Goal: Task Accomplishment & Management: Manage account settings

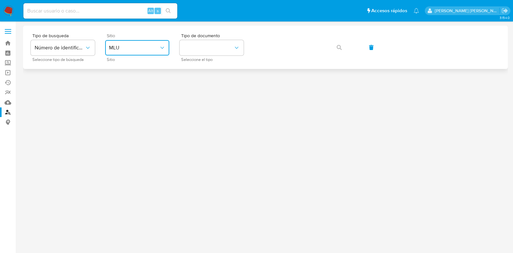
click at [157, 46] on span "MLU" at bounding box center [134, 48] width 50 height 6
click at [6, 41] on link "Bandeja" at bounding box center [38, 43] width 76 height 10
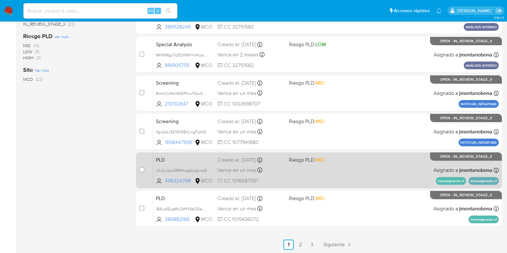
scroll to position [253, 0]
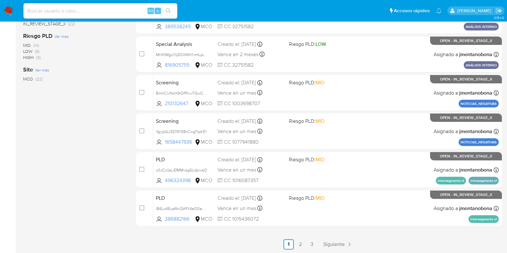
click at [317, 242] on ul "Anterior 1 2 3 Siguiente" at bounding box center [319, 244] width 366 height 10
click at [313, 243] on link "3" at bounding box center [312, 244] width 10 height 10
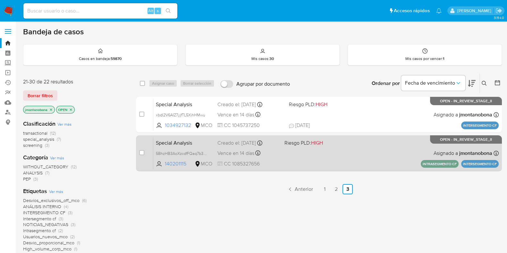
click at [208, 145] on span "Special Analysis" at bounding box center [184, 142] width 56 height 8
click at [195, 151] on span "5BhzHB3AoXzcdfFQaq7b3QTi" at bounding box center [183, 153] width 54 height 7
click at [225, 142] on div "Creado el: 30/05/2025 Creado el: 30/05/2025 16:05:32" at bounding box center [249, 143] width 62 height 7
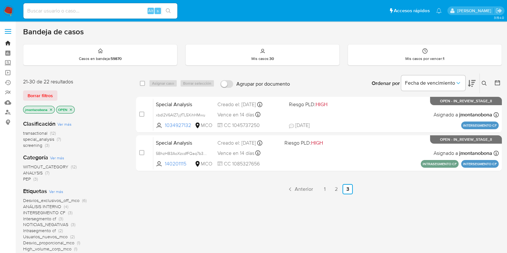
click at [6, 40] on link "Bandeja" at bounding box center [38, 43] width 76 height 10
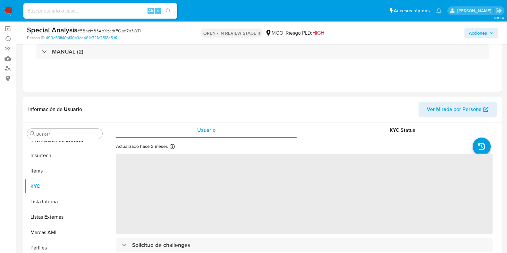
scroll to position [80, 0]
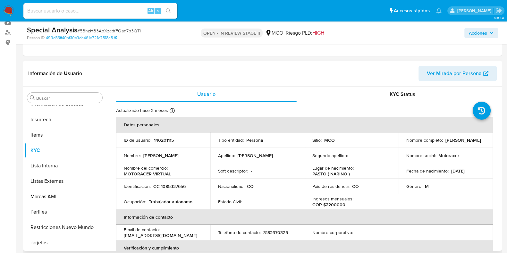
select select "10"
drag, startPoint x: 179, startPoint y: 139, endPoint x: 153, endPoint y: 140, distance: 26.0
click at [153, 140] on div "ID de usuario : 140201115" at bounding box center [163, 140] width 79 height 6
copy p "140201115"
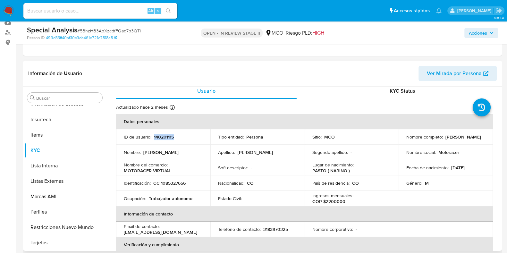
scroll to position [0, 0]
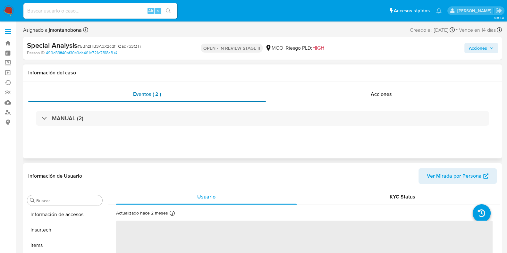
scroll to position [271, 0]
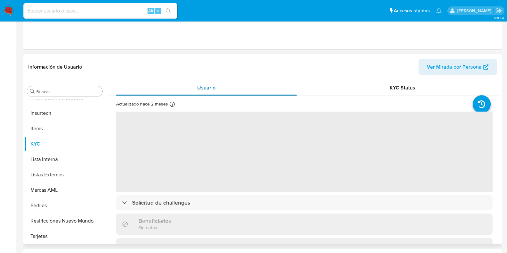
select select "10"
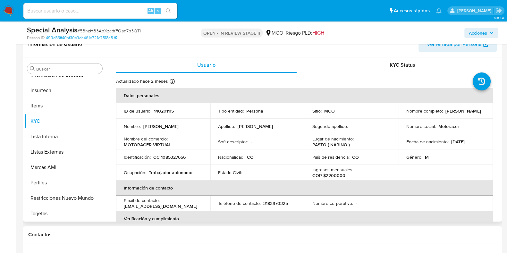
scroll to position [160, 0]
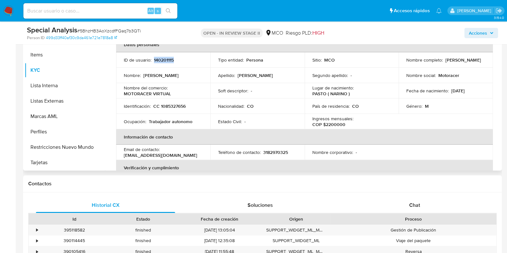
drag, startPoint x: 169, startPoint y: 57, endPoint x: 153, endPoint y: 58, distance: 16.4
click at [153, 58] on div "ID de usuario : 140201115" at bounding box center [163, 60] width 79 height 6
copy p "140201115"
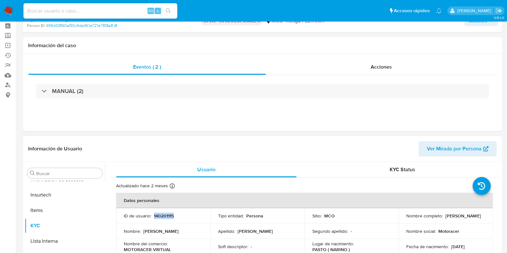
scroll to position [0, 0]
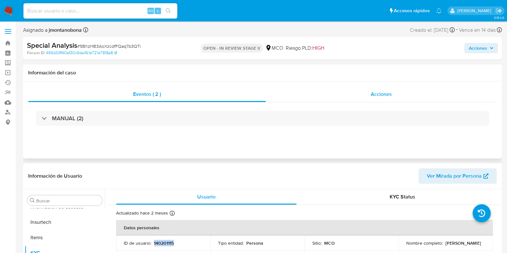
click at [372, 89] on div "Acciones" at bounding box center [381, 94] width 231 height 15
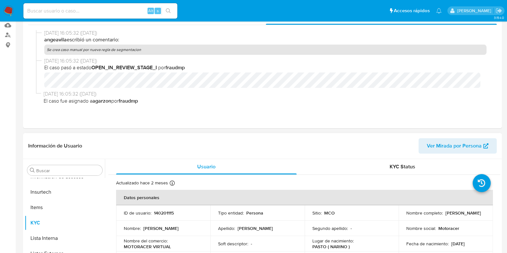
scroll to position [160, 0]
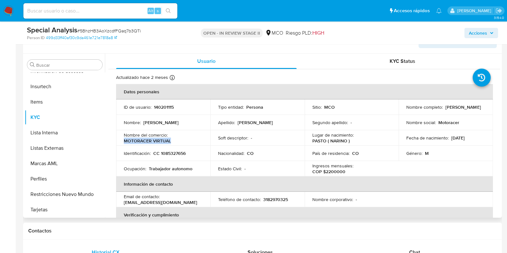
drag, startPoint x: 172, startPoint y: 141, endPoint x: 124, endPoint y: 141, distance: 48.4
click at [124, 141] on div "Nombre del comercio : MOTORACER VIRTUAL" at bounding box center [163, 138] width 79 height 12
copy p "MOTORACER VIRTUAL"
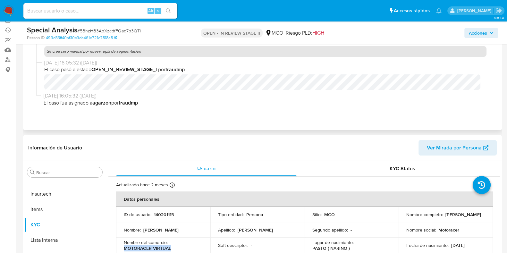
scroll to position [40, 0]
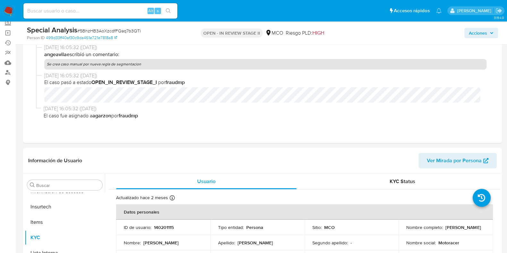
click at [487, 34] on span "Acciones" at bounding box center [478, 33] width 18 height 10
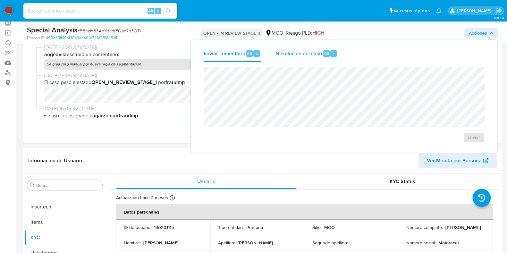
click at [309, 49] on span "Resolución del caso" at bounding box center [299, 52] width 46 height 7
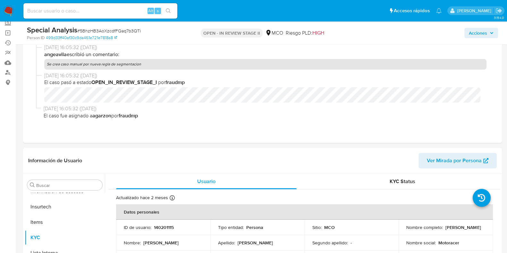
click at [479, 34] on span "Acciones" at bounding box center [478, 33] width 18 height 10
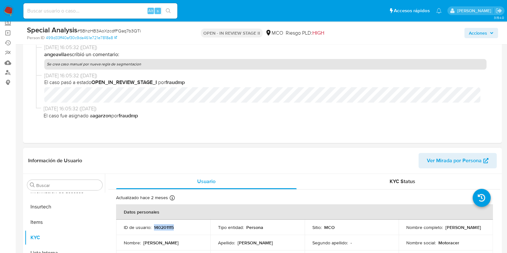
drag, startPoint x: 176, startPoint y: 225, endPoint x: 153, endPoint y: 226, distance: 23.4
click at [153, 226] on div "ID de usuario : 140201115" at bounding box center [163, 228] width 79 height 6
copy p "140201115"
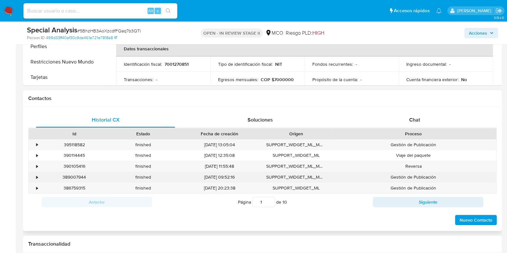
scroll to position [280, 0]
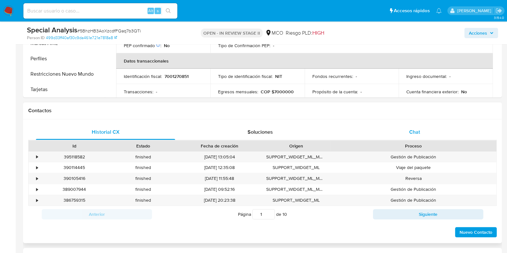
click at [415, 132] on span "Chat" at bounding box center [414, 131] width 11 height 7
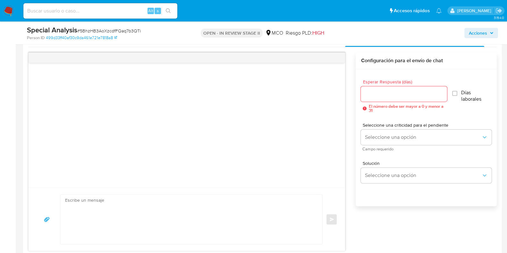
scroll to position [361, 0]
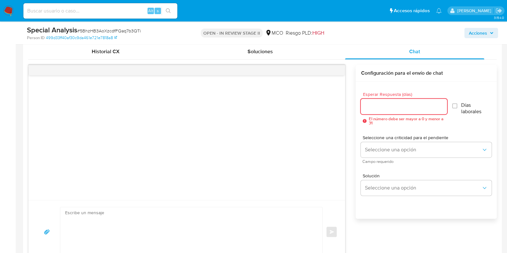
click at [399, 106] on input "Esperar Respuesta (días)" at bounding box center [404, 106] width 86 height 8
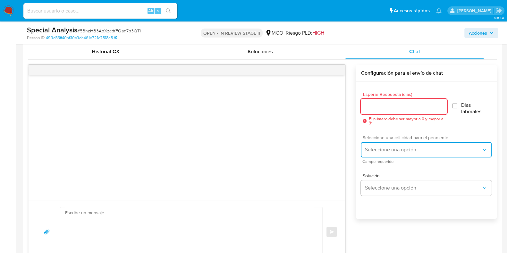
click at [418, 150] on span "Seleccione una opción" at bounding box center [423, 150] width 117 height 6
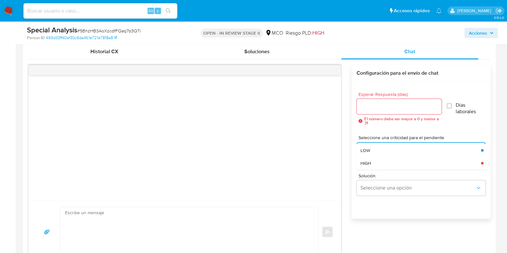
click at [473, 127] on div "Esperar Respuesta (días) El número debe ser mayor a 0 y menor a 31 Días laboral…" at bounding box center [421, 108] width 129 height 43
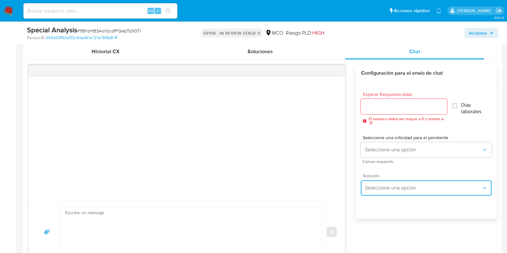
click at [406, 193] on button "Seleccione una opción" at bounding box center [426, 187] width 131 height 15
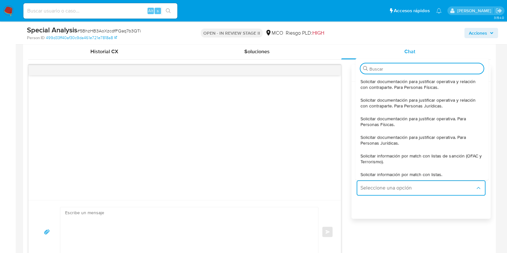
click at [378, 31] on div "Acciones" at bounding box center [420, 32] width 155 height 15
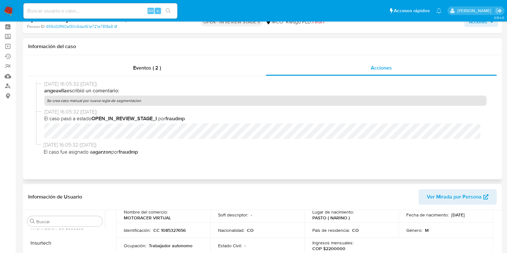
scroll to position [0, 0]
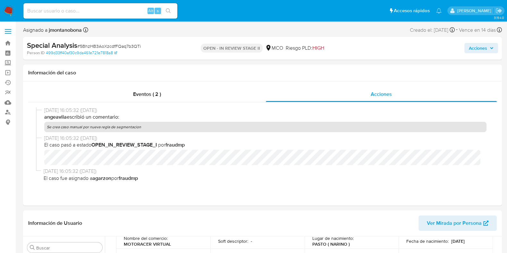
click at [492, 49] on icon "button" at bounding box center [492, 48] width 4 height 4
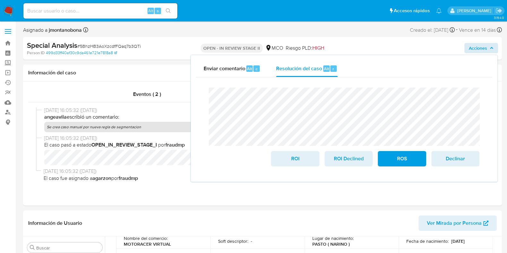
click at [191, 92] on div "Enviar comentario Alt c Resolución del caso Alt r Cierre de caso ROI ROI Declin…" at bounding box center [344, 118] width 307 height 127
click at [290, 161] on span "ROI" at bounding box center [294, 159] width 31 height 14
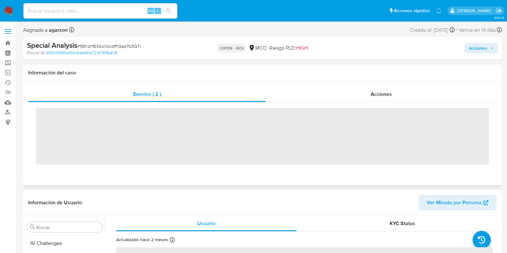
scroll to position [271, 0]
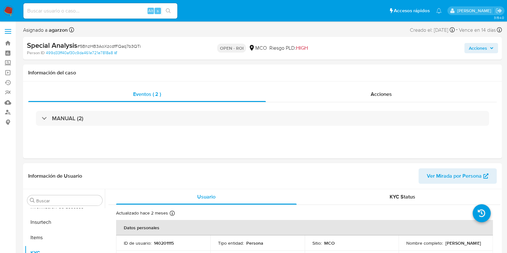
select select "10"
drag, startPoint x: 49, startPoint y: 30, endPoint x: 66, endPoint y: 28, distance: 16.4
click at [65, 28] on b "agarzon" at bounding box center [57, 29] width 20 height 7
drag, startPoint x: 142, startPoint y: 46, endPoint x: 80, endPoint y: 47, distance: 61.6
click at [80, 47] on div "Special Analysis # 5BhzHB3AoXzcdfFQaq7b3QTi" at bounding box center [104, 46] width 155 height 10
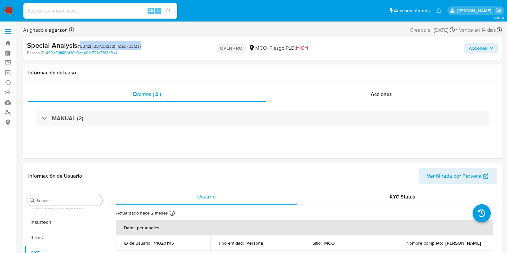
copy span "5BhzHB3AoXzcdfFQaq7b3QTi"
click at [470, 46] on span "Acciones" at bounding box center [478, 48] width 18 height 10
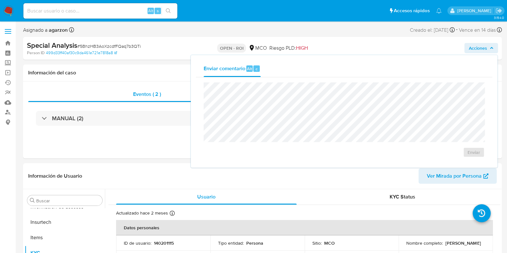
click at [279, 28] on div "Asignado a agarzon Asignado el: 30/05/2025 16:05:32 Creado el: 30/05/2025 Cread…" at bounding box center [262, 31] width 479 height 11
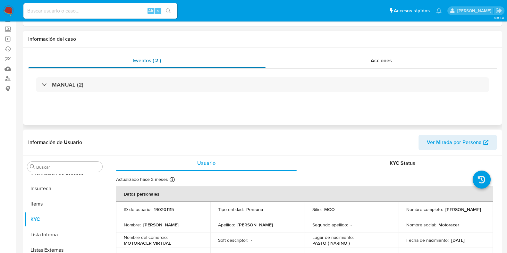
scroll to position [80, 0]
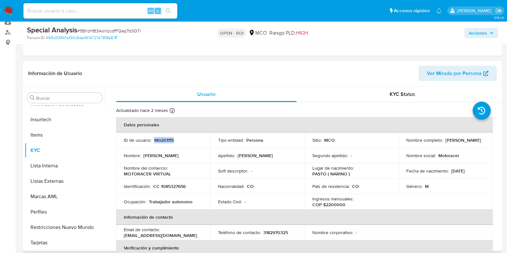
drag, startPoint x: 181, startPoint y: 142, endPoint x: 153, endPoint y: 141, distance: 28.0
click at [153, 141] on div "ID de usuario : 140201115" at bounding box center [163, 140] width 79 height 6
copy p "140201115"
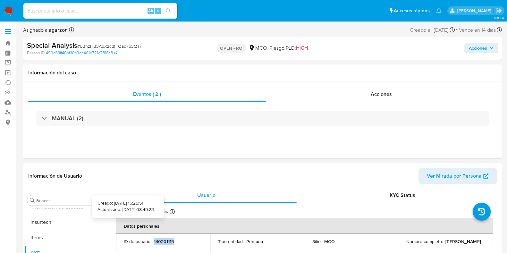
scroll to position [0, 0]
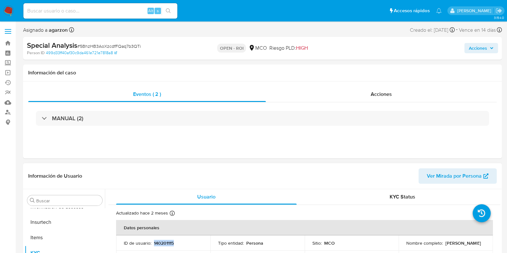
copy p "140201115"
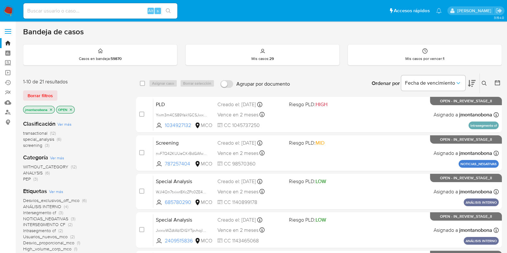
click at [51, 109] on icon "close-filter" at bounding box center [51, 109] width 2 height 2
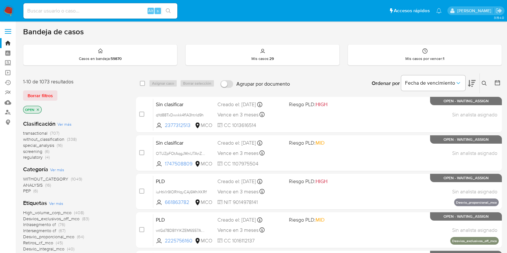
click at [38, 110] on icon "close-filter" at bounding box center [38, 110] width 4 height 4
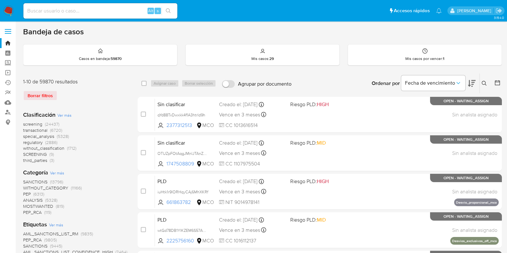
click at [483, 81] on icon at bounding box center [484, 83] width 5 height 5
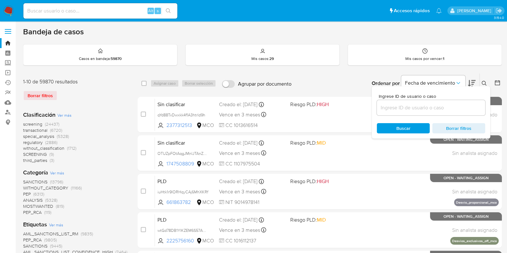
click at [441, 109] on input at bounding box center [431, 108] width 108 height 8
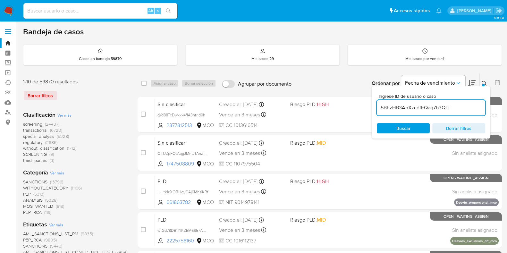
type input "5BhzHB3AoXzcdfFQaq7b3QTi"
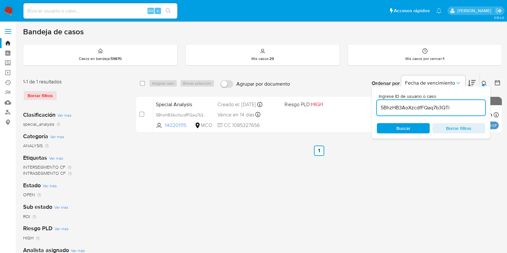
click at [505, 169] on main "3.154.0" at bounding box center [253, 179] width 507 height 359
click at [483, 80] on button at bounding box center [485, 84] width 11 height 8
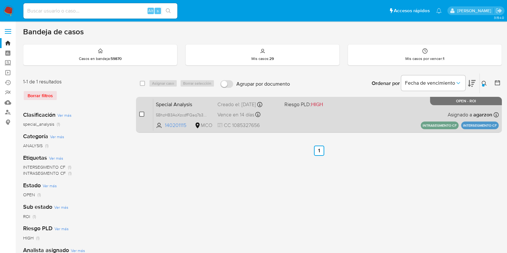
click at [141, 113] on input "checkbox" at bounding box center [141, 114] width 5 height 5
checkbox input "true"
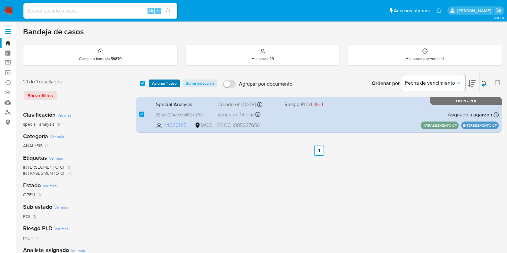
click at [155, 82] on span "Asignar 1 caso" at bounding box center [164, 83] width 25 height 6
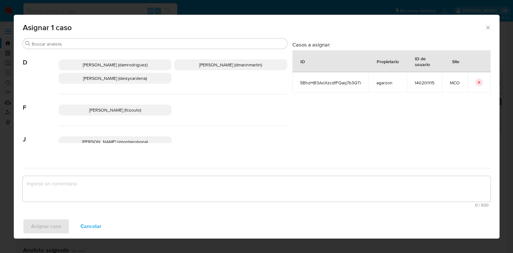
click at [112, 107] on span "Felipe Cayon (fcsouto)" at bounding box center [115, 110] width 52 height 6
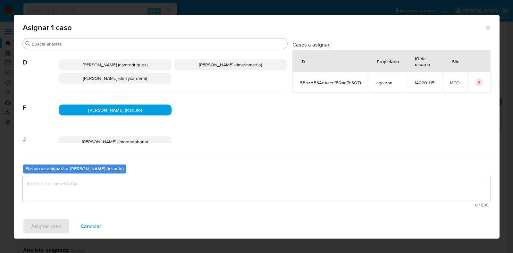
click at [140, 184] on textarea "assign-modal" at bounding box center [257, 189] width 468 height 26
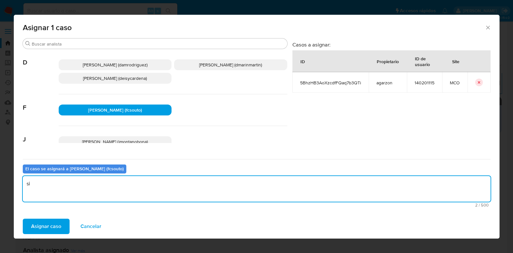
type textarea "s"
type textarea "Asignación casos"
click at [50, 225] on span "Asignar caso" at bounding box center [46, 226] width 30 height 14
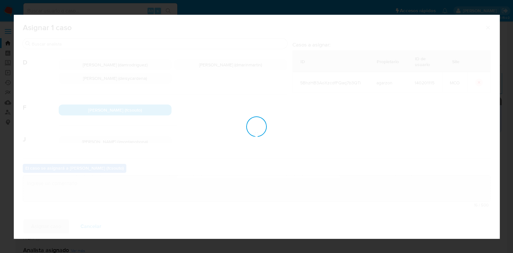
checkbox input "false"
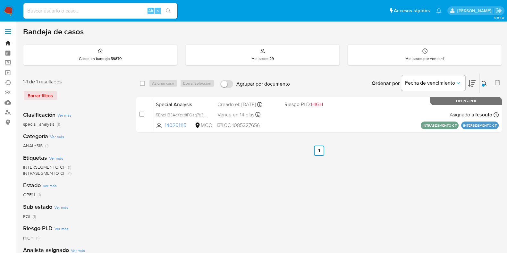
click at [12, 42] on link "Bandeja" at bounding box center [38, 43] width 76 height 10
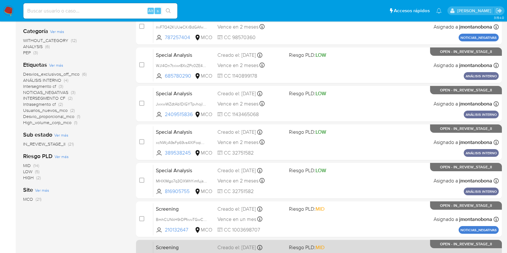
scroll to position [253, 0]
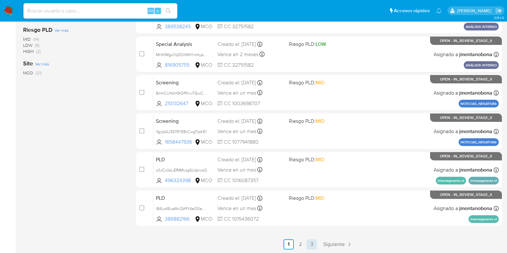
click at [309, 246] on link "3" at bounding box center [312, 244] width 10 height 10
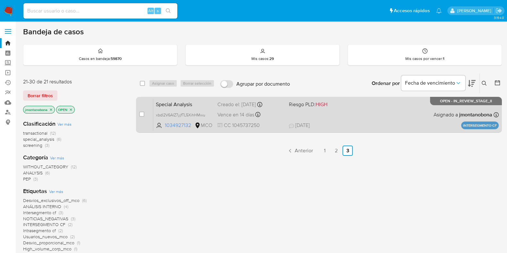
click at [236, 106] on div "Creado el: [DATE] Creado el: [DATE] 16:05:43" at bounding box center [251, 104] width 66 height 7
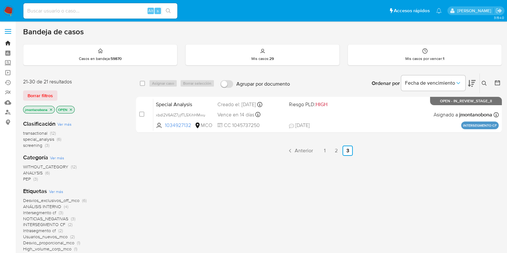
click at [7, 44] on link "Bandeja" at bounding box center [38, 43] width 76 height 10
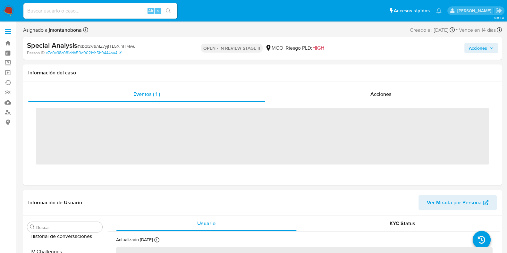
scroll to position [271, 0]
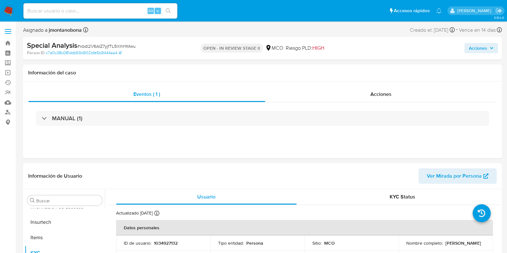
select select "10"
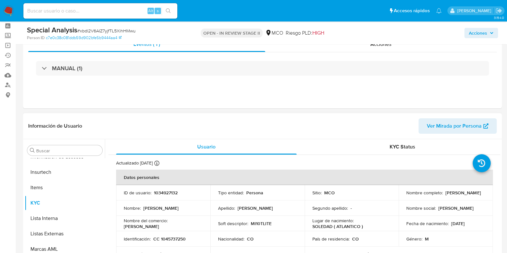
scroll to position [40, 0]
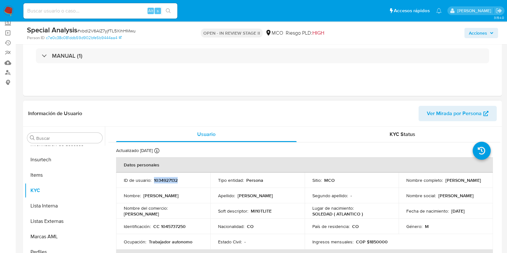
drag, startPoint x: 178, startPoint y: 176, endPoint x: 154, endPoint y: 177, distance: 24.4
click at [154, 177] on td "ID de usuario : 1034927132" at bounding box center [163, 180] width 94 height 15
copy p "1034927132"
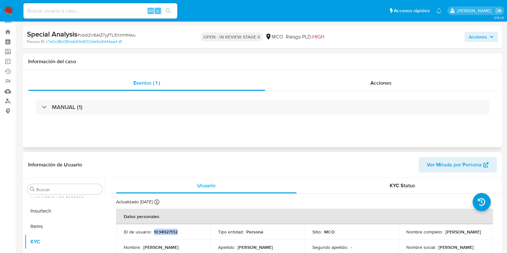
scroll to position [0, 0]
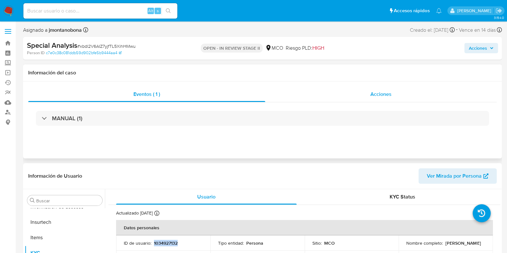
click at [352, 94] on div "Acciones" at bounding box center [381, 94] width 232 height 15
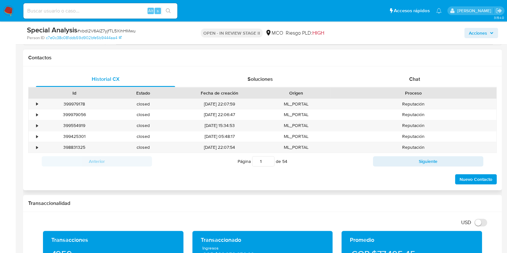
scroll to position [321, 0]
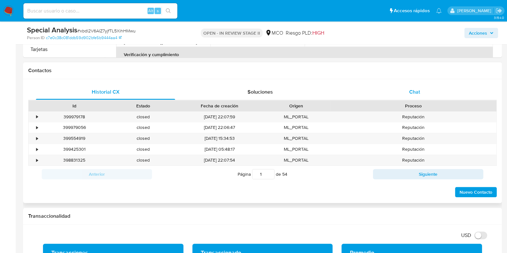
click at [394, 91] on div "Chat" at bounding box center [414, 91] width 139 height 15
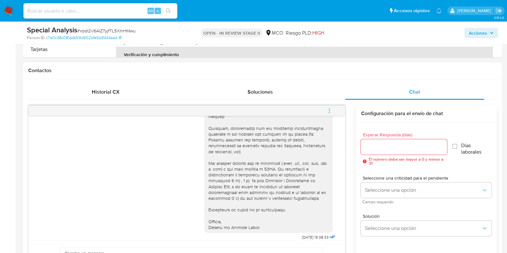
scroll to position [0, 0]
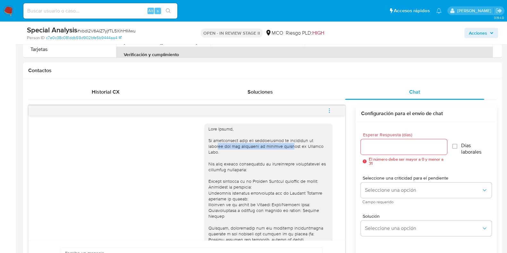
drag, startPoint x: 213, startPoint y: 146, endPoint x: 282, endPoint y: 147, distance: 69.3
click at [281, 147] on div at bounding box center [268, 228] width 121 height 204
click at [276, 150] on div at bounding box center [268, 228] width 121 height 204
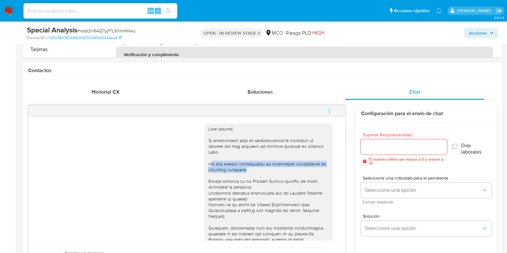
drag, startPoint x: 205, startPoint y: 162, endPoint x: 281, endPoint y: 167, distance: 76.8
click at [278, 167] on div at bounding box center [268, 228] width 121 height 204
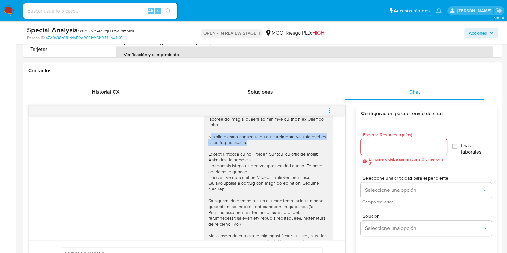
scroll to position [40, 0]
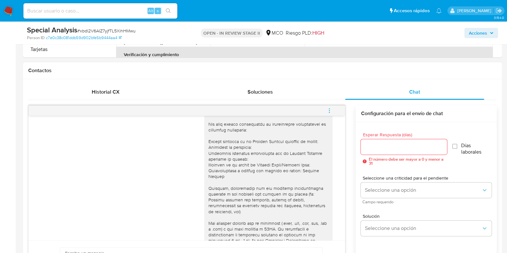
click at [240, 149] on div at bounding box center [268, 188] width 121 height 204
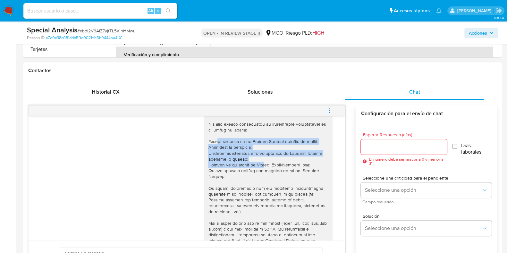
drag, startPoint x: 213, startPoint y: 142, endPoint x: 263, endPoint y: 162, distance: 53.3
click at [263, 162] on div at bounding box center [268, 188] width 121 height 204
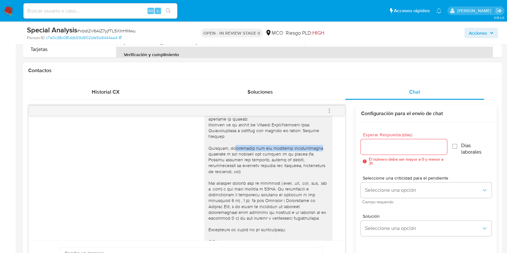
drag, startPoint x: 227, startPoint y: 140, endPoint x: 321, endPoint y: 143, distance: 93.4
click at [321, 143] on div at bounding box center [268, 148] width 121 height 204
click at [276, 157] on div at bounding box center [268, 148] width 121 height 204
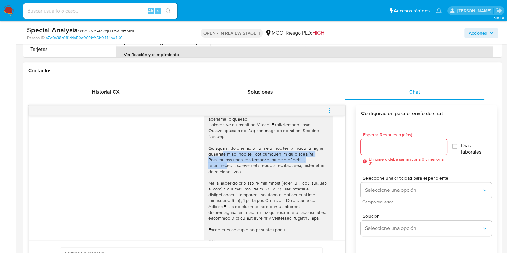
drag, startPoint x: 216, startPoint y: 148, endPoint x: 302, endPoint y: 150, distance: 85.4
click at [296, 150] on div at bounding box center [268, 148] width 121 height 204
click at [302, 150] on div at bounding box center [268, 148] width 121 height 204
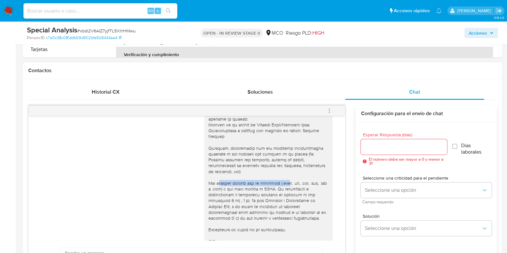
drag, startPoint x: 215, startPoint y: 169, endPoint x: 292, endPoint y: 172, distance: 77.1
click at [287, 172] on div at bounding box center [268, 148] width 121 height 204
click at [292, 172] on div at bounding box center [268, 148] width 121 height 204
drag, startPoint x: 233, startPoint y: 176, endPoint x: 290, endPoint y: 180, distance: 57.6
click at [287, 179] on div at bounding box center [268, 148] width 121 height 204
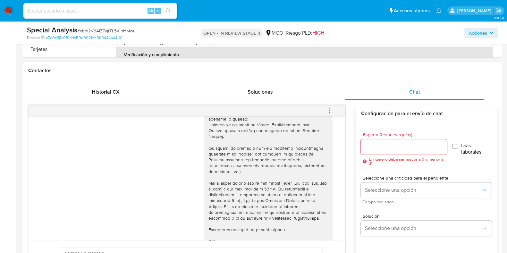
click at [290, 180] on div at bounding box center [268, 148] width 121 height 204
drag, startPoint x: 218, startPoint y: 182, endPoint x: 296, endPoint y: 184, distance: 78.6
click at [296, 184] on div at bounding box center [268, 148] width 121 height 204
click at [267, 190] on div at bounding box center [268, 148] width 121 height 204
drag, startPoint x: 225, startPoint y: 188, endPoint x: 299, endPoint y: 192, distance: 74.2
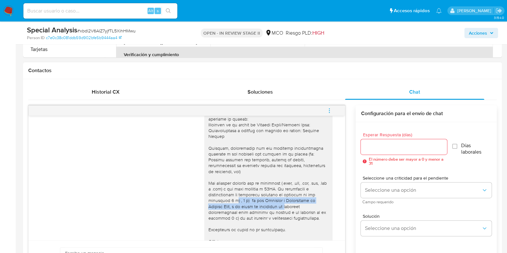
click at [290, 192] on div at bounding box center [268, 148] width 121 height 204
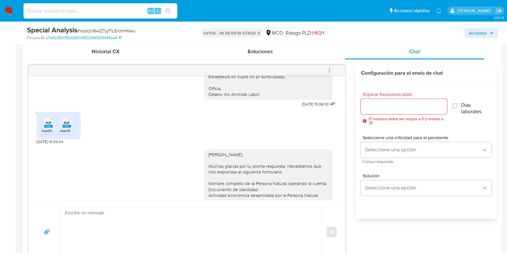
scroll to position [180, 0]
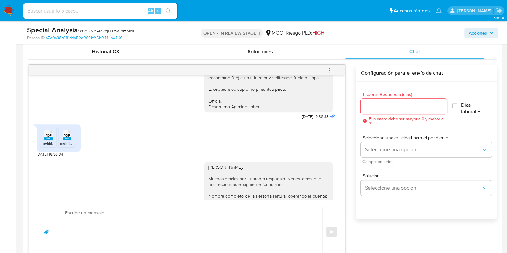
click at [49, 137] on rect at bounding box center [48, 138] width 8 height 3
click at [68, 133] on span "PDF" at bounding box center [67, 135] width 6 height 4
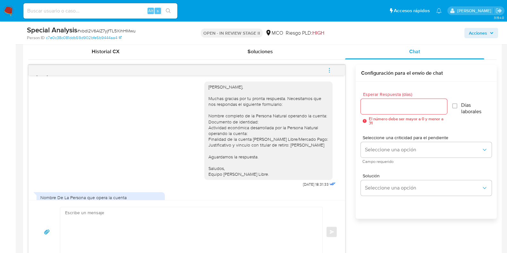
scroll to position [300, 0]
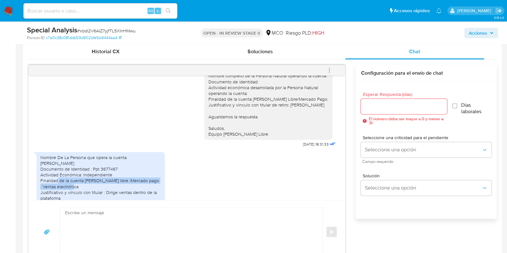
drag, startPoint x: 56, startPoint y: 171, endPoint x: 95, endPoint y: 174, distance: 39.9
click at [95, 174] on div "Nombre De La Persona que opera la cuenta Gustavo Madrid Documento de Identidad …" at bounding box center [100, 178] width 121 height 47
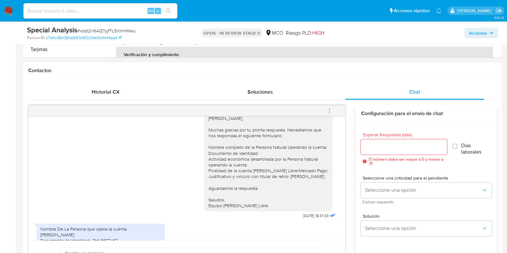
scroll to position [220, 0]
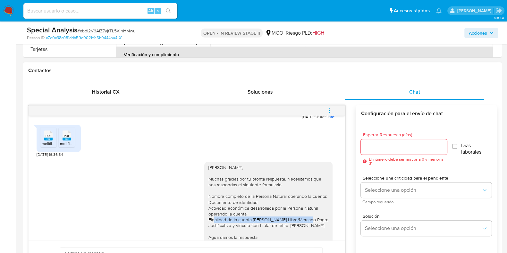
drag, startPoint x: 211, startPoint y: 208, endPoint x: 306, endPoint y: 209, distance: 95.3
click at [306, 209] on div "Hola Andres, Muchas gracias por tu pronta respuesta. Necesitamos que nos respon…" at bounding box center [268, 211] width 121 height 93
click at [268, 213] on div "Hola Andres, Muchas gracias por tu pronta respuesta. Necesitamos que nos respon…" at bounding box center [268, 211] width 121 height 93
drag, startPoint x: 215, startPoint y: 212, endPoint x: 288, endPoint y: 213, distance: 73.2
click at [288, 213] on div "Hola Andres, Muchas gracias por tu pronta respuesta. Necesitamos que nos respon…" at bounding box center [268, 211] width 121 height 93
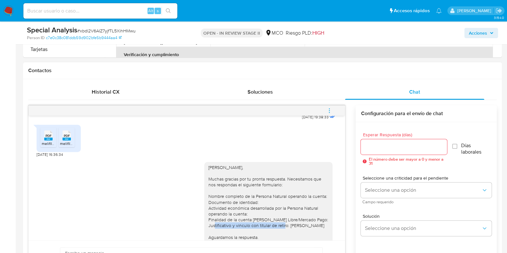
click at [280, 214] on div "Hola Andres, Muchas gracias por tu pronta respuesta. Necesitamos que nos respon…" at bounding box center [268, 211] width 121 height 93
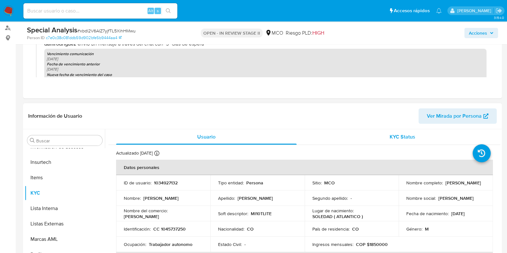
scroll to position [80, 0]
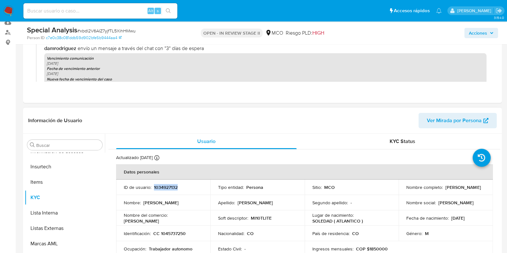
drag, startPoint x: 179, startPoint y: 187, endPoint x: 154, endPoint y: 186, distance: 25.3
click at [154, 186] on div "ID de usuario : 1034927132" at bounding box center [163, 187] width 79 height 6
copy p "1034927132"
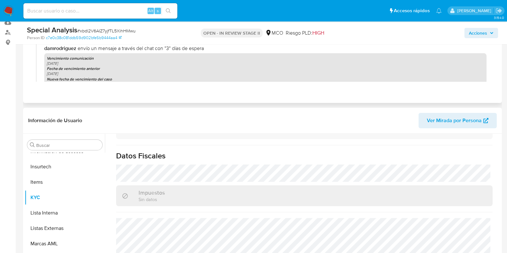
scroll to position [0, 0]
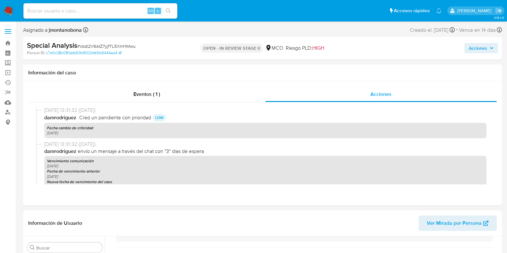
click at [494, 44] on button "Acciones" at bounding box center [482, 48] width 34 height 10
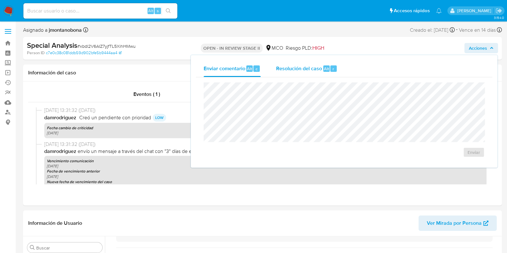
click at [288, 66] on span "Resolución del caso" at bounding box center [299, 68] width 46 height 7
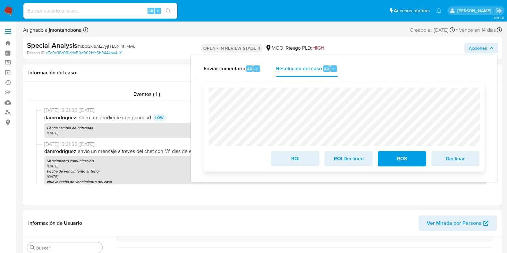
click at [295, 160] on span "ROI" at bounding box center [294, 159] width 31 height 14
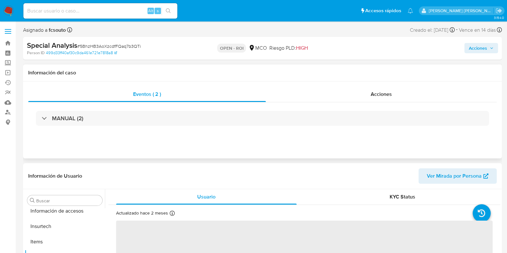
scroll to position [271, 0]
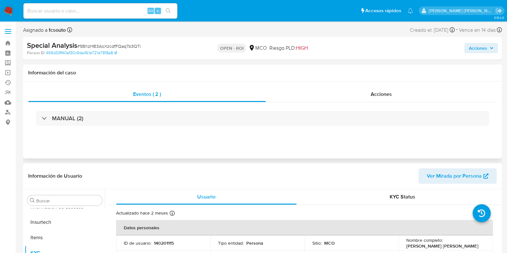
select select "10"
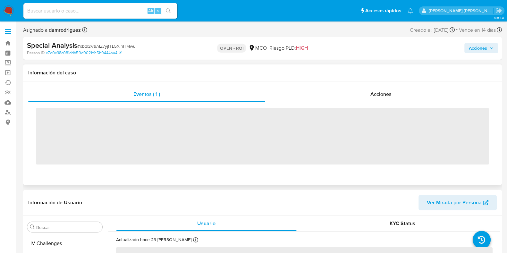
scroll to position [271, 0]
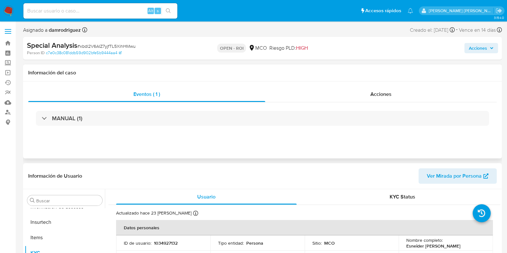
select select "10"
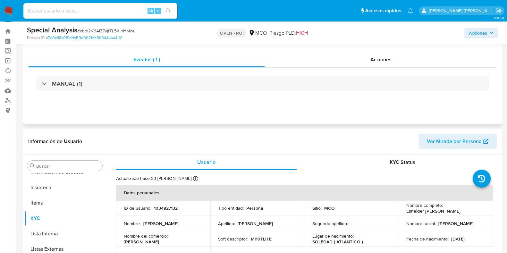
scroll to position [0, 0]
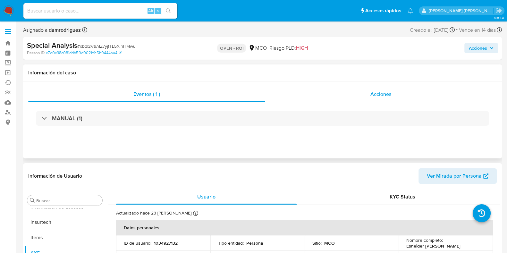
click at [377, 95] on span "Acciones" at bounding box center [381, 93] width 21 height 7
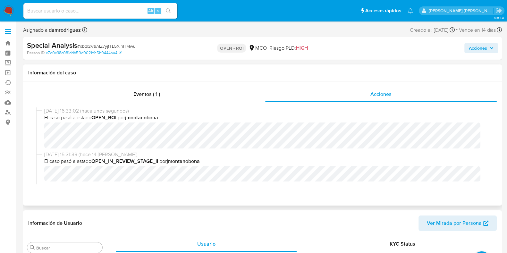
click at [399, 198] on div "Eventos ( 1 ) Acciones 14/08/2025 16:33:02 (hace unos segundos) El caso pasó a …" at bounding box center [262, 143] width 479 height 124
click at [482, 54] on div "Acciones" at bounding box center [420, 48] width 155 height 15
click at [483, 51] on span "Acciones" at bounding box center [478, 48] width 18 height 10
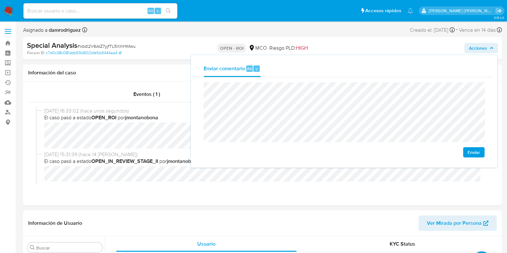
click at [470, 153] on span "Enviar" at bounding box center [474, 152] width 13 height 9
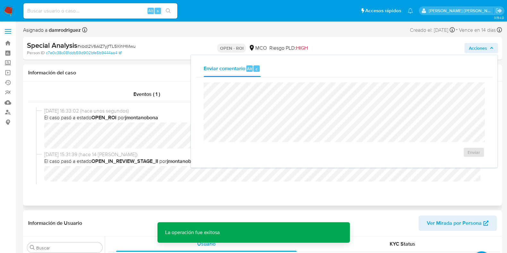
click at [158, 113] on span "14/08/2025 16:33:02 (hace unos segundos)" at bounding box center [265, 110] width 442 height 7
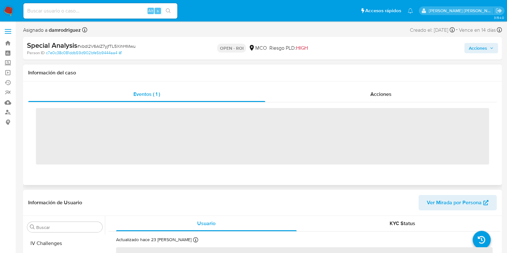
scroll to position [271, 0]
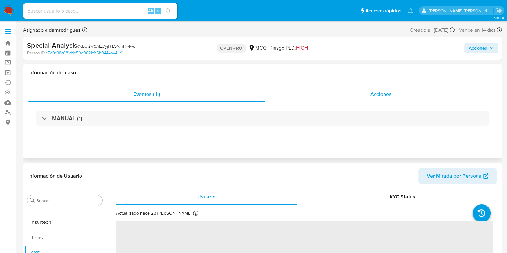
click at [363, 87] on div "Acciones" at bounding box center [381, 94] width 232 height 15
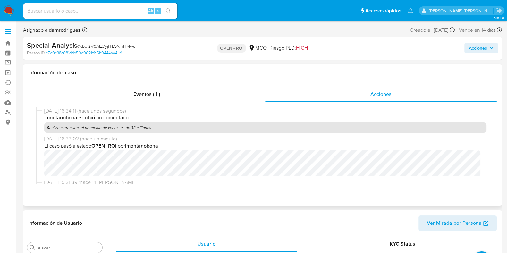
select select "10"
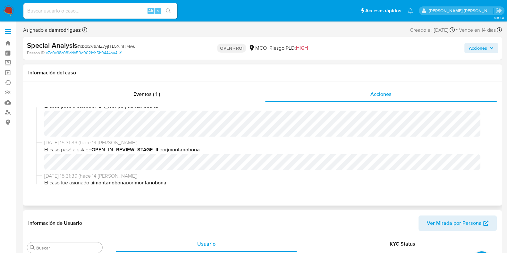
scroll to position [0, 0]
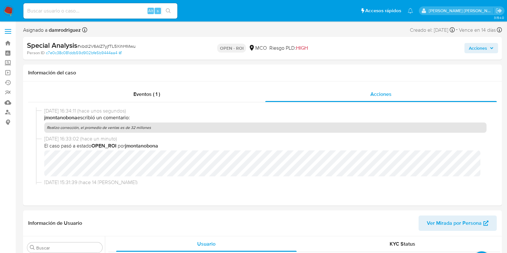
click at [97, 5] on div "Alt s" at bounding box center [100, 10] width 154 height 15
click at [104, 13] on input at bounding box center [100, 11] width 154 height 8
paste input "666137899"
type input "666137899"
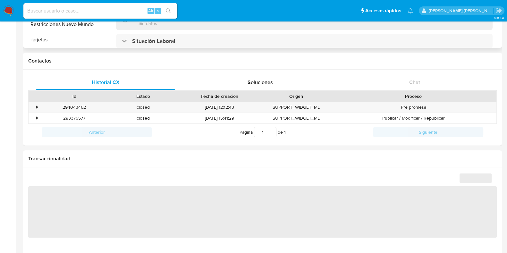
scroll to position [338, 0]
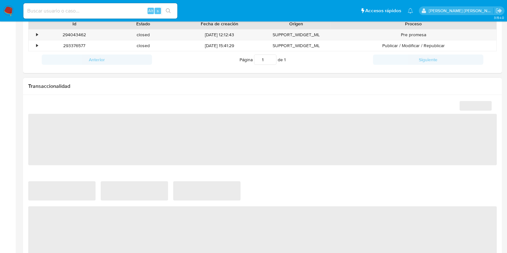
select select "10"
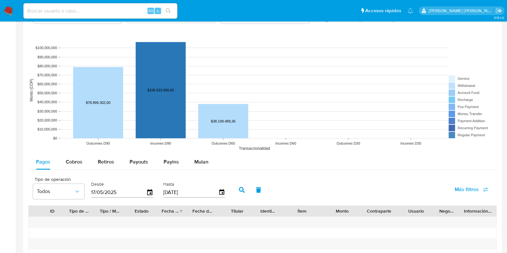
scroll to position [441, 0]
click at [200, 163] on span "Mulan" at bounding box center [201, 161] width 14 height 7
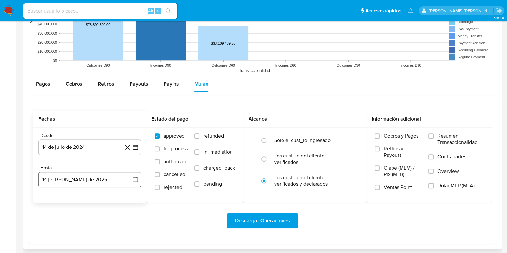
scroll to position [521, 0]
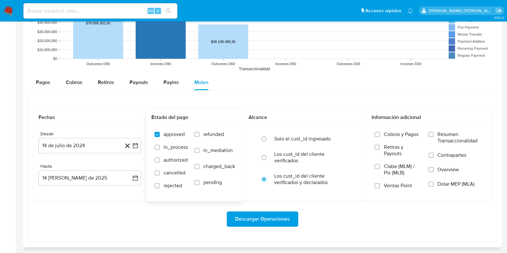
click at [197, 137] on label "refunded" at bounding box center [214, 139] width 41 height 16
click at [197, 137] on input "refunded" at bounding box center [196, 134] width 5 height 5
checkbox input "true"
click at [169, 177] on label "cancelled" at bounding box center [171, 176] width 33 height 13
click at [160, 175] on input "cancelled" at bounding box center [157, 172] width 5 height 5
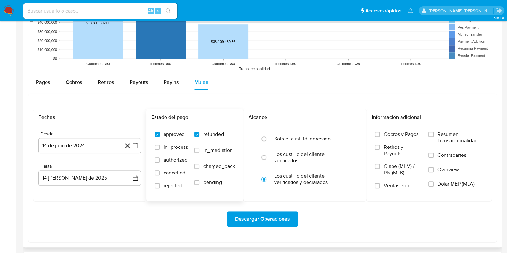
checkbox input "true"
click at [169, 184] on span "rejected" at bounding box center [173, 186] width 19 height 6
click at [160, 184] on input "rejected" at bounding box center [157, 185] width 5 height 5
checkbox input "true"
click at [249, 218] on span "Descargar Operaciones" at bounding box center [262, 219] width 55 height 14
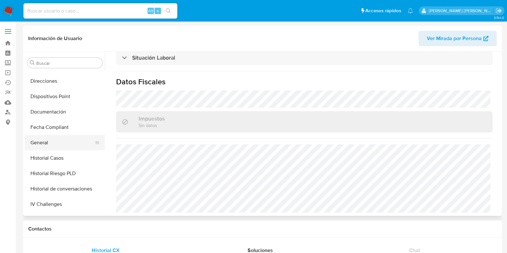
scroll to position [120, 0]
click at [48, 145] on button "General" at bounding box center [62, 142] width 75 height 15
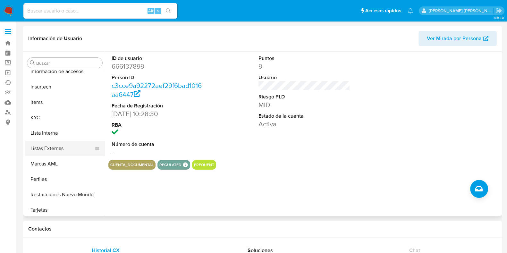
scroll to position [271, 0]
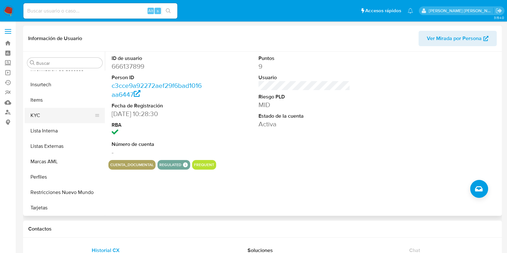
click at [44, 114] on button "KYC" at bounding box center [62, 115] width 75 height 15
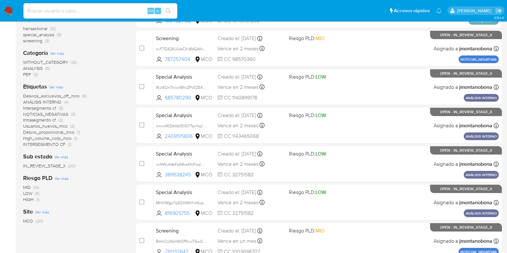
scroll to position [253, 0]
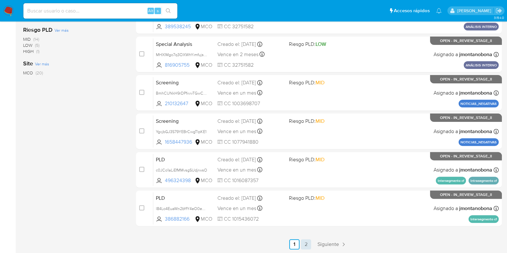
click at [302, 241] on link "2" at bounding box center [306, 244] width 10 height 10
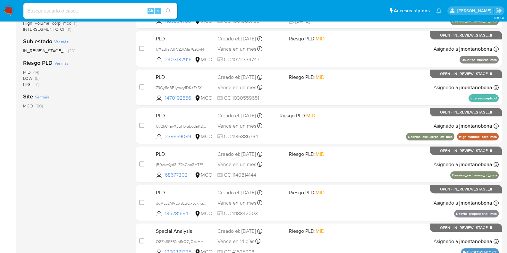
scroll to position [133, 0]
